Goal: Find specific page/section: Find specific page/section

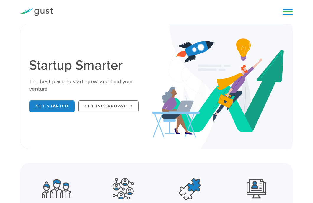
click at [290, 13] on link at bounding box center [288, 11] width 10 height 9
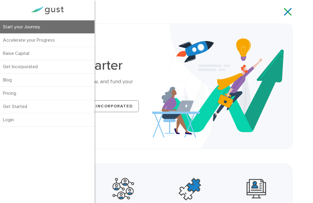
click at [36, 26] on link "Start your Journey" at bounding box center [47, 26] width 94 height 13
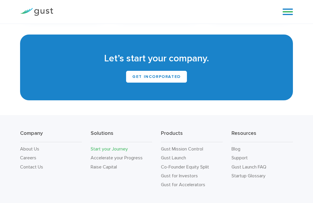
scroll to position [912, 0]
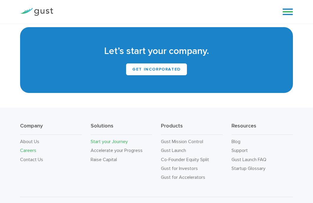
click at [31, 148] on link "Careers" at bounding box center [28, 151] width 16 height 6
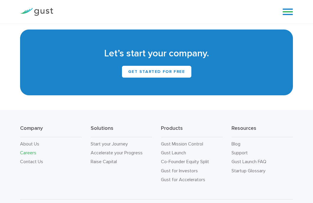
scroll to position [1249, 0]
